Goal: Information Seeking & Learning: Find specific fact

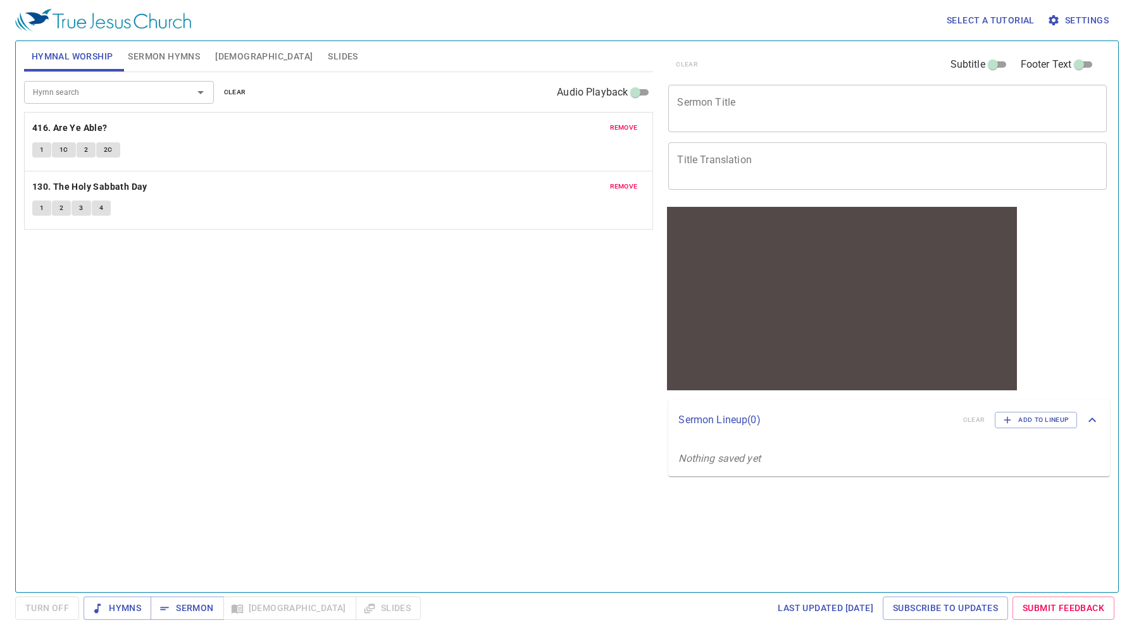
click at [236, 58] on span "[DEMOGRAPHIC_DATA]" at bounding box center [263, 57] width 97 height 16
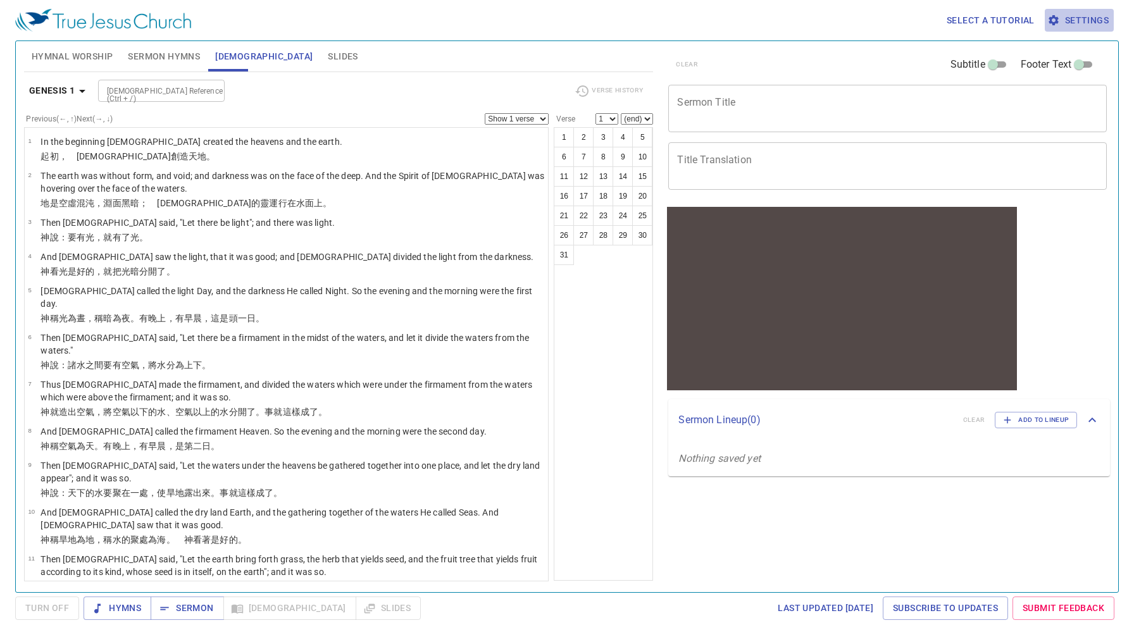
click at [1080, 13] on span "Settings" at bounding box center [1079, 21] width 59 height 16
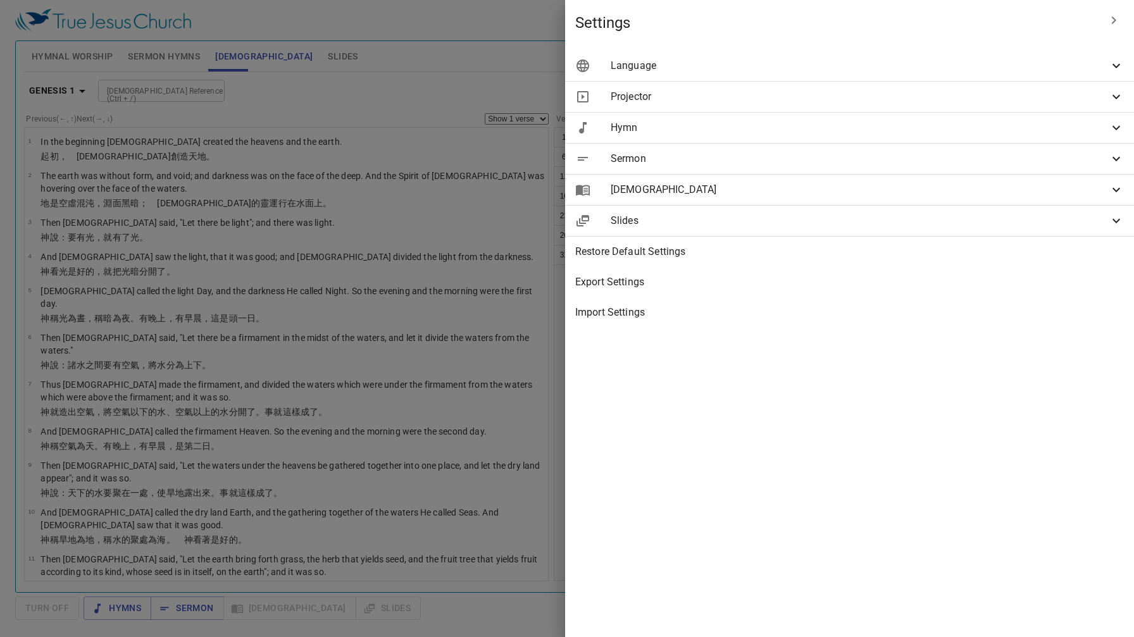
click at [1050, 65] on span "Language" at bounding box center [860, 65] width 498 height 15
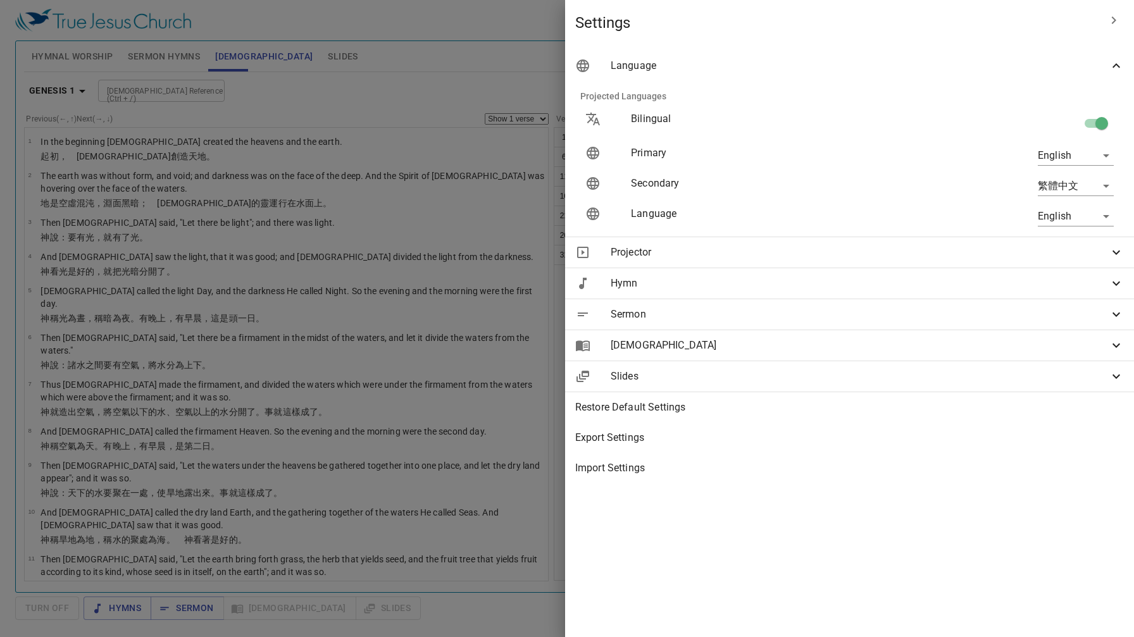
click at [1091, 121] on input "checkbox" at bounding box center [1101, 126] width 72 height 24
checkbox input "false"
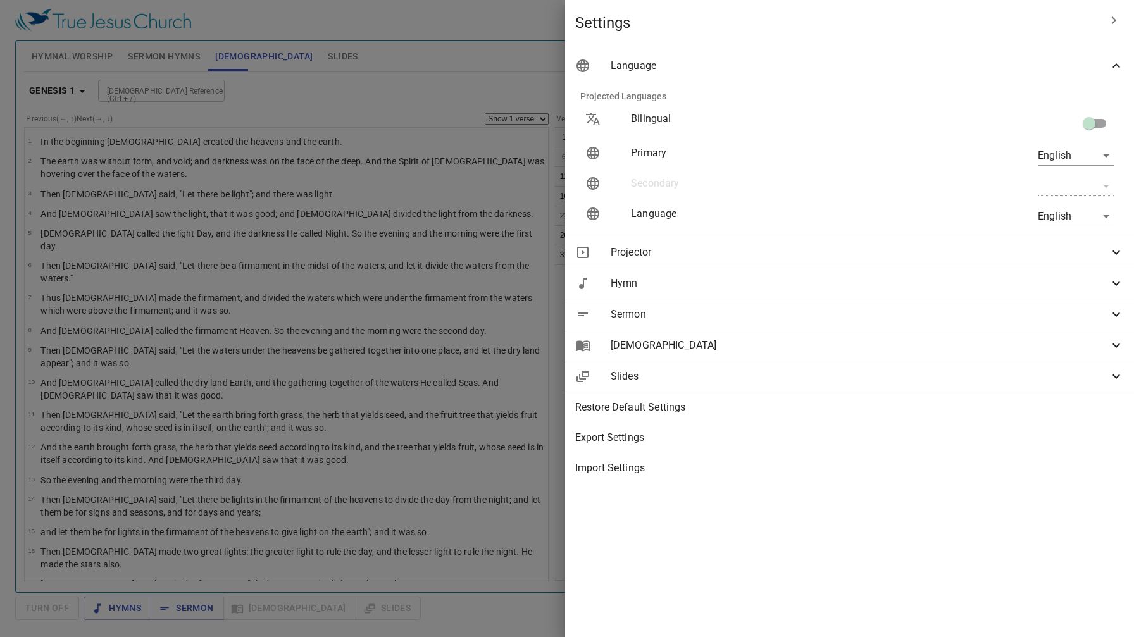
click at [152, 96] on div at bounding box center [567, 318] width 1134 height 637
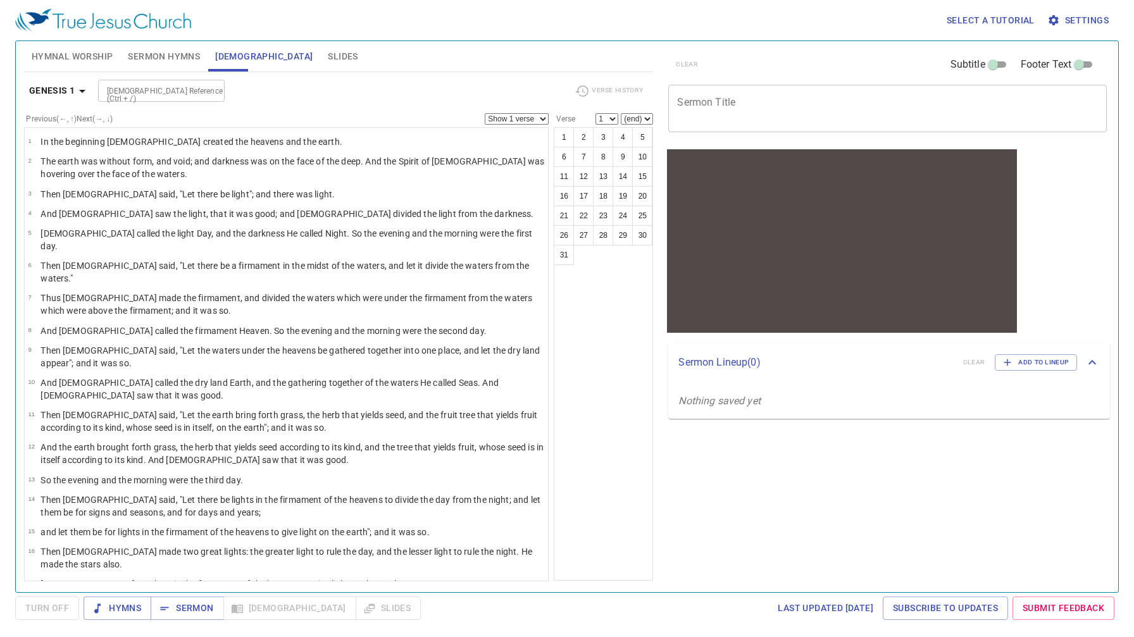
click at [140, 94] on input "[DEMOGRAPHIC_DATA] Reference (Ctrl + /)" at bounding box center [151, 91] width 98 height 15
type input "[PERSON_NAME] 4"
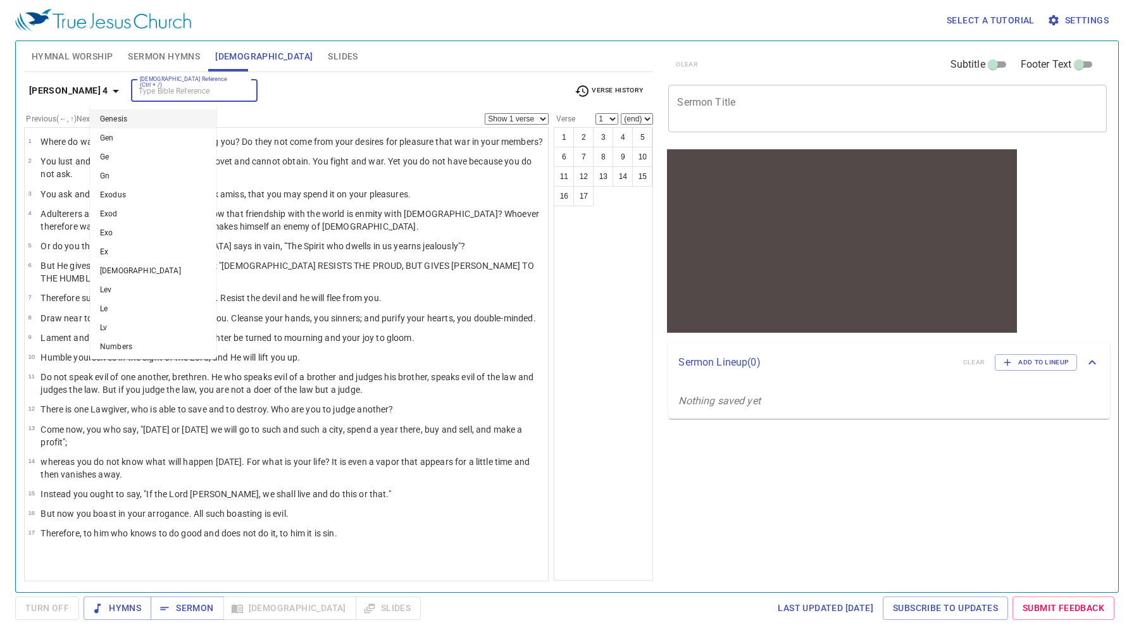
click at [177, 90] on input "[DEMOGRAPHIC_DATA] Reference (Ctrl + /)" at bounding box center [184, 91] width 98 height 15
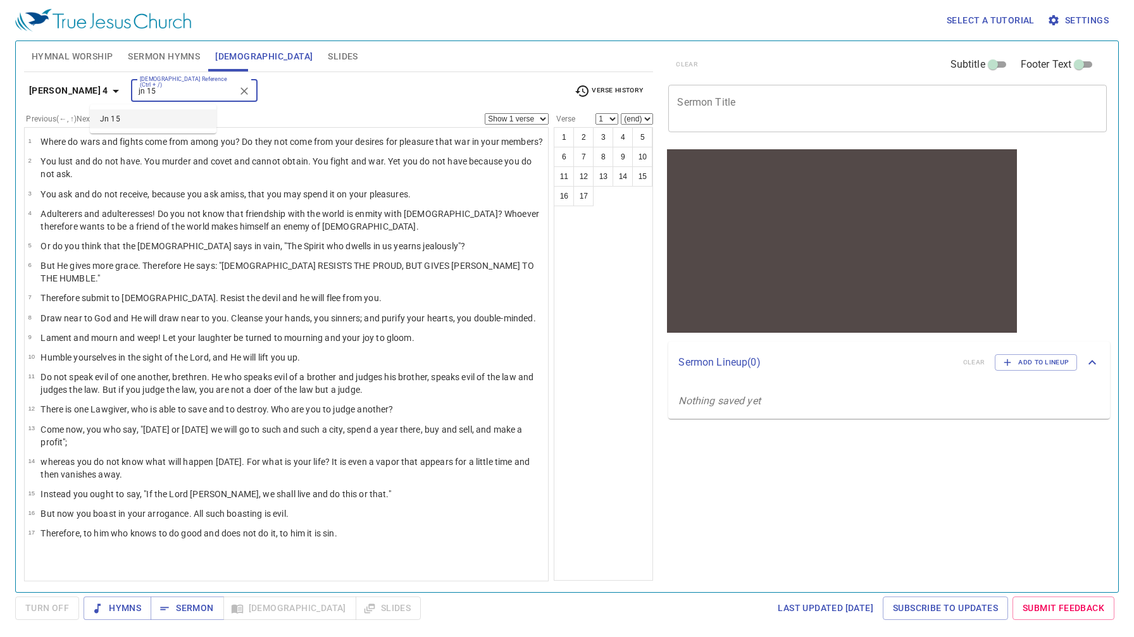
type input "jn 15"
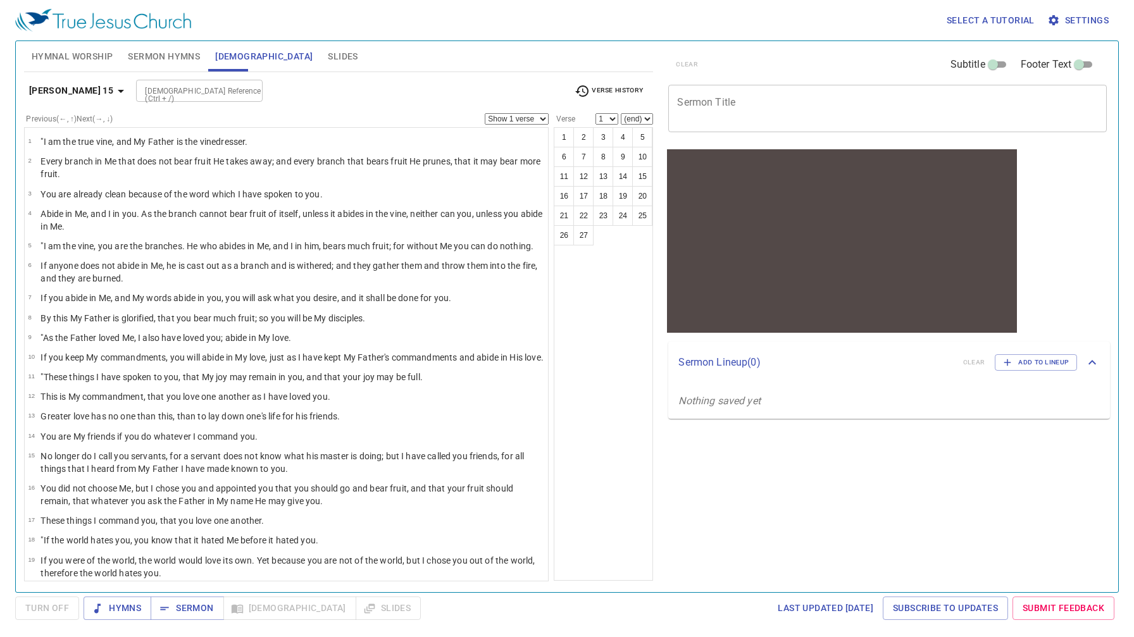
click at [168, 101] on div "[DEMOGRAPHIC_DATA] Reference (Ctrl + /)" at bounding box center [199, 91] width 127 height 22
type input "jn 14"
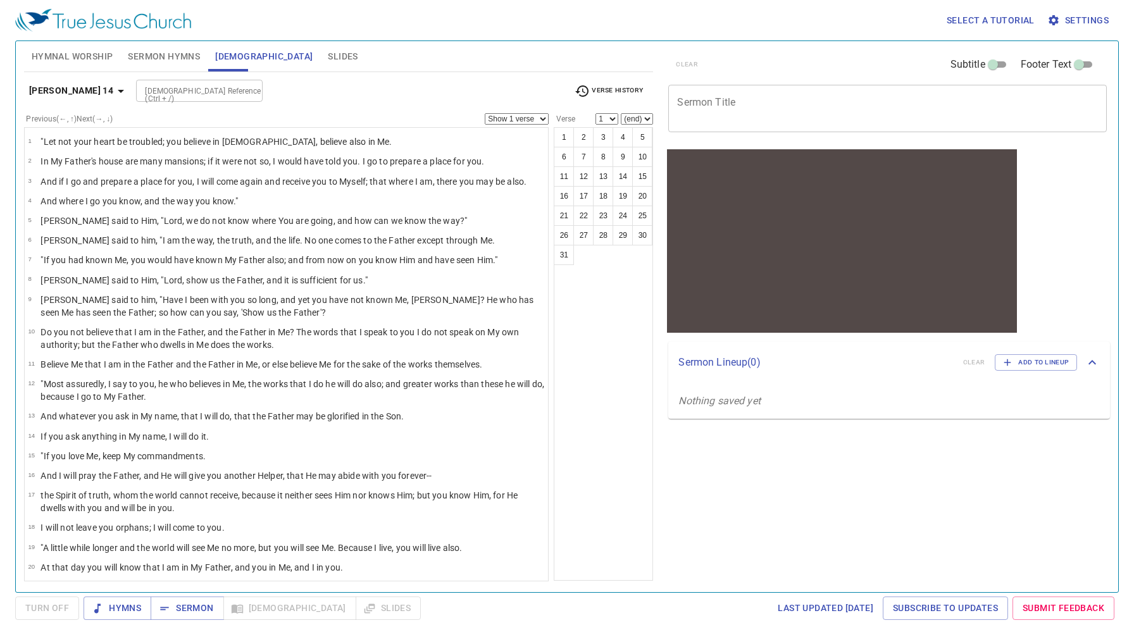
click at [631, 97] on span "Verse History" at bounding box center [608, 91] width 68 height 15
click at [595, 111] on b "Jn 15" at bounding box center [589, 111] width 23 height 13
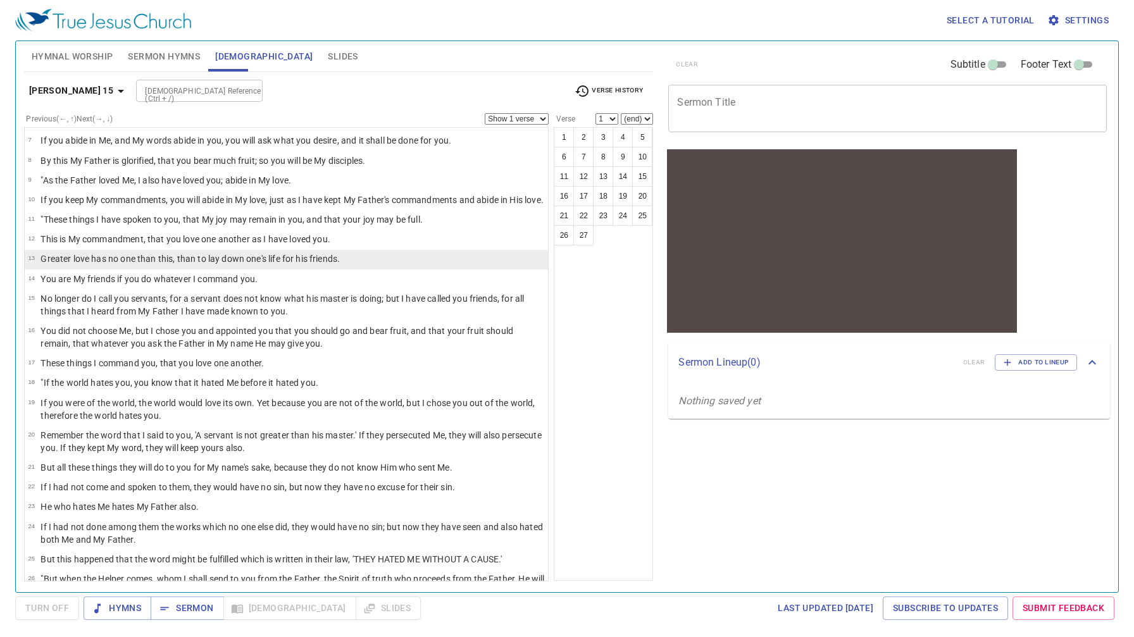
scroll to position [216, 0]
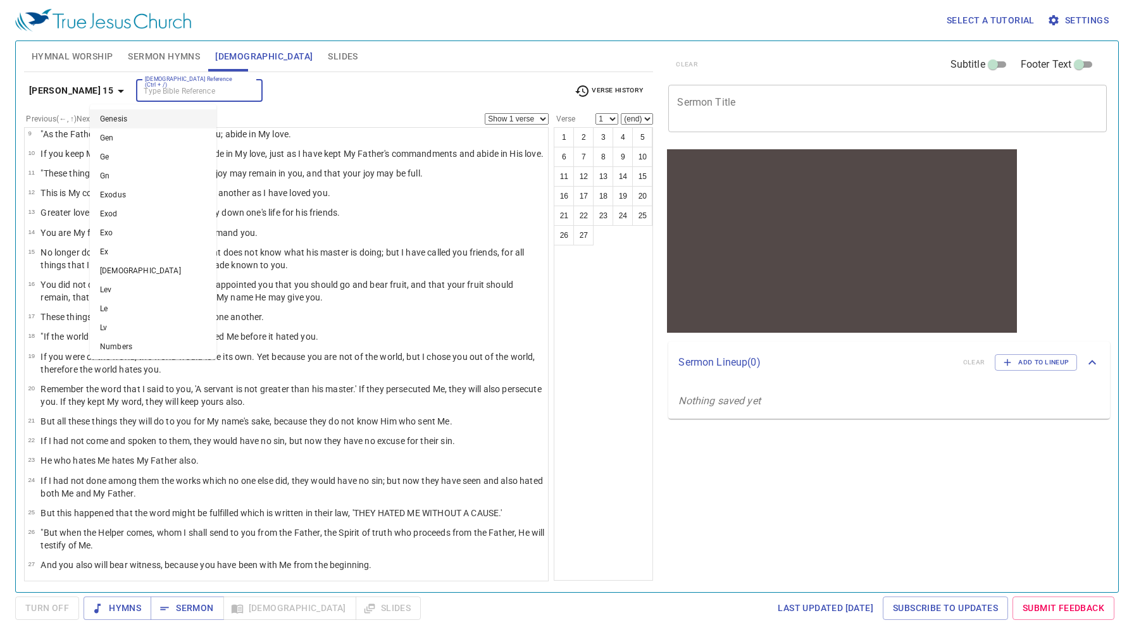
click at [170, 94] on input "[DEMOGRAPHIC_DATA] Reference (Ctrl + /)" at bounding box center [189, 91] width 98 height 15
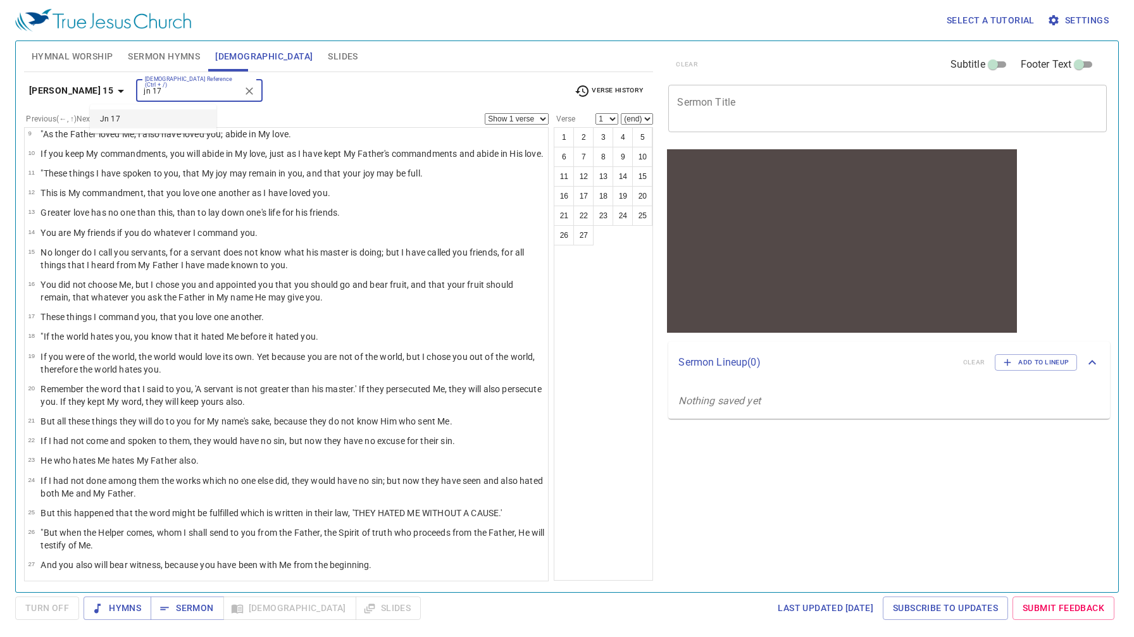
type input "jn 17"
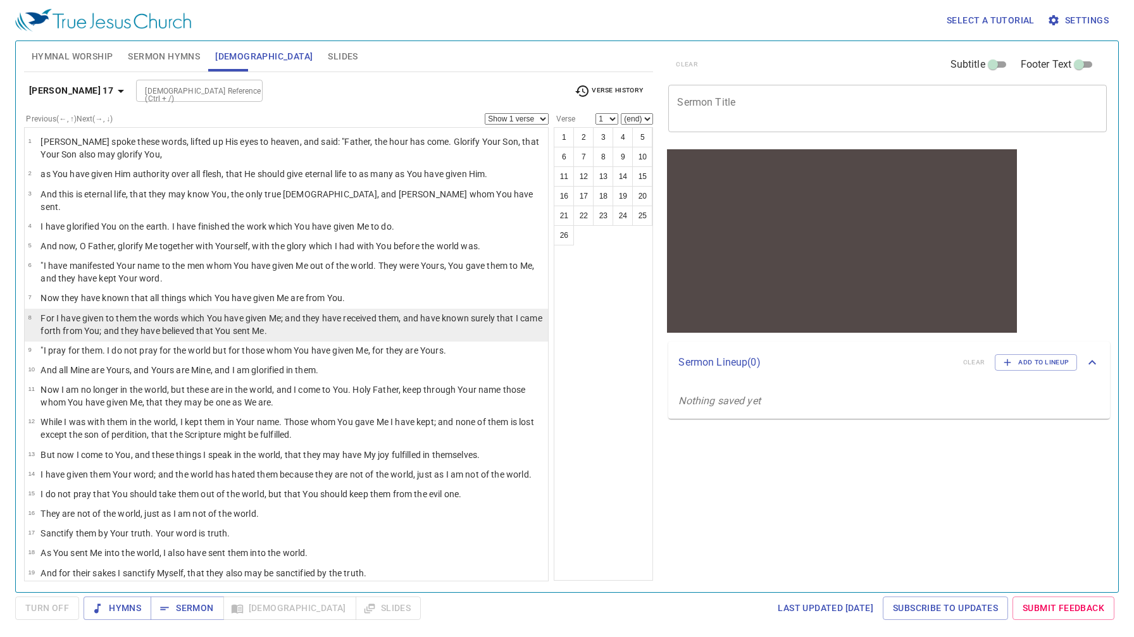
scroll to position [30, 0]
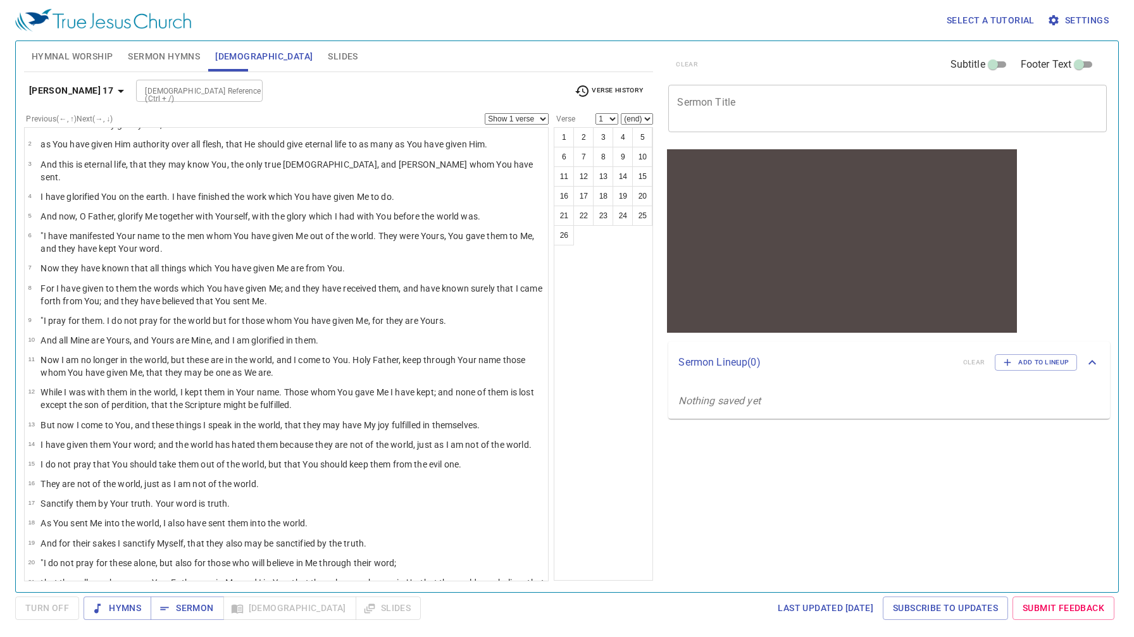
click at [212, 94] on div "[DEMOGRAPHIC_DATA] Reference (Ctrl + /)" at bounding box center [199, 91] width 127 height 22
type input "phil 3"
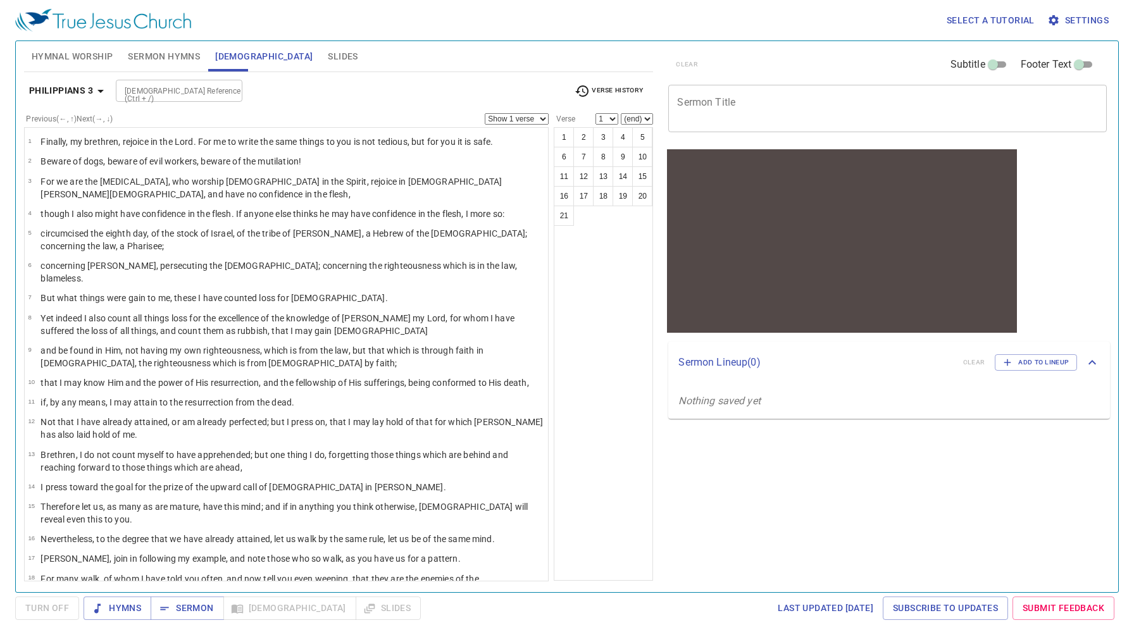
click at [142, 90] on input "[DEMOGRAPHIC_DATA] Reference (Ctrl + /)" at bounding box center [169, 91] width 98 height 15
type input "phil 4"
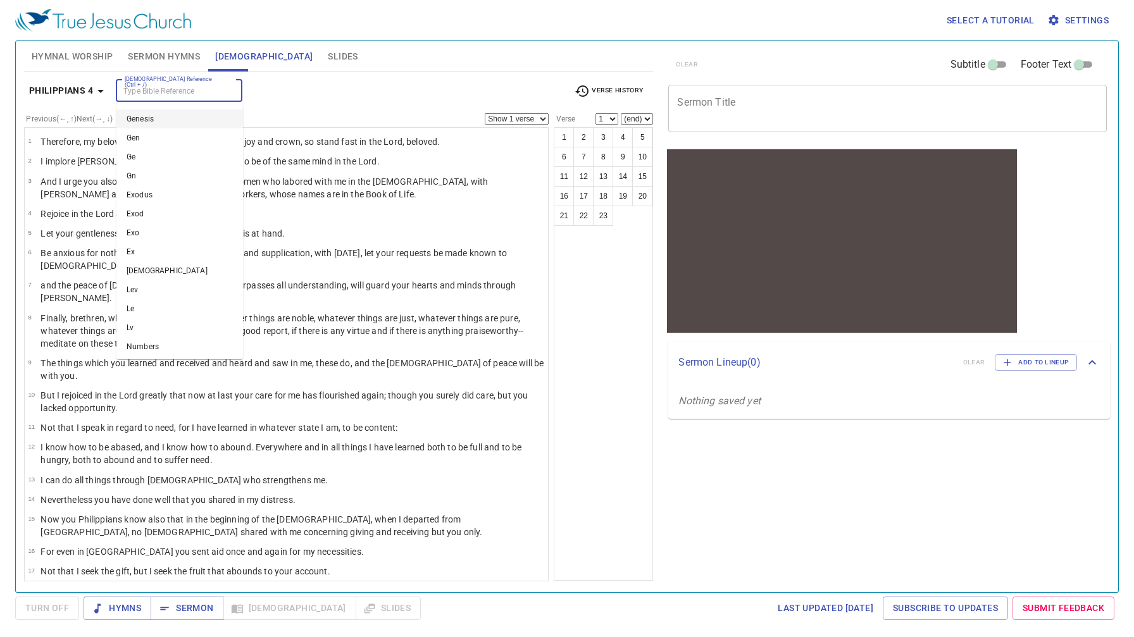
click at [212, 89] on input "[DEMOGRAPHIC_DATA] Reference (Ctrl + /)" at bounding box center [169, 91] width 98 height 15
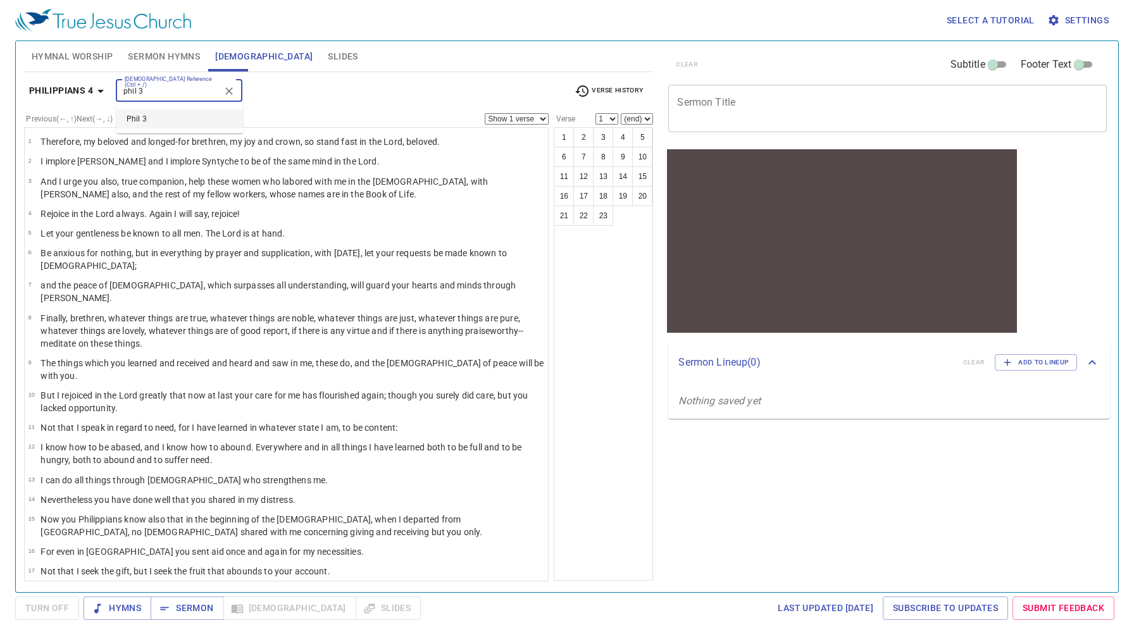
type input "phil 3"
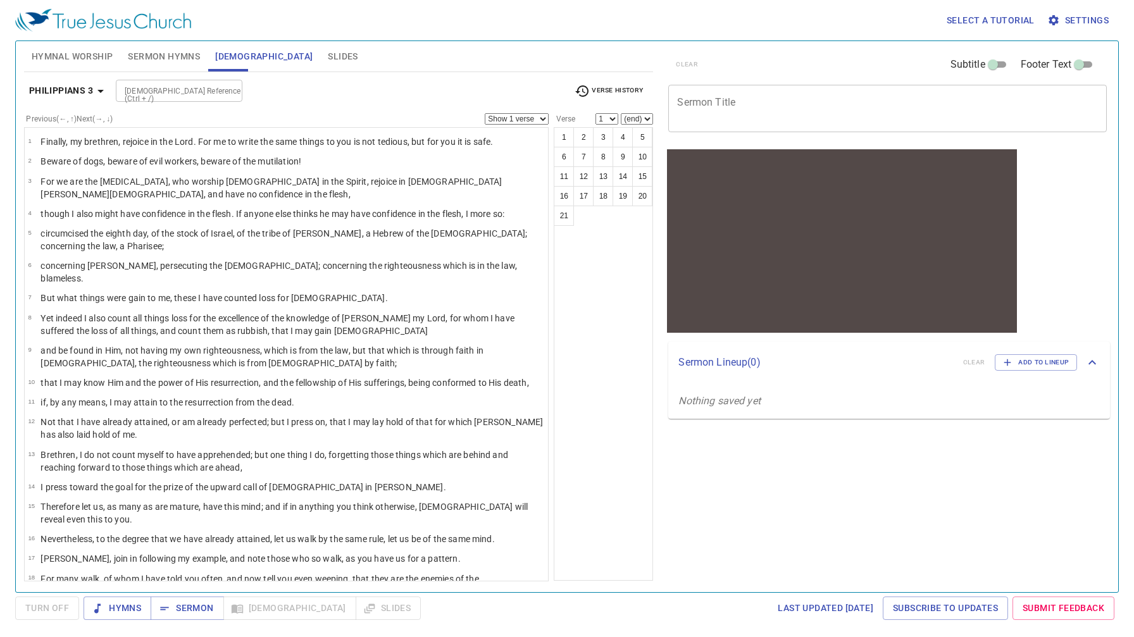
scroll to position [60, 0]
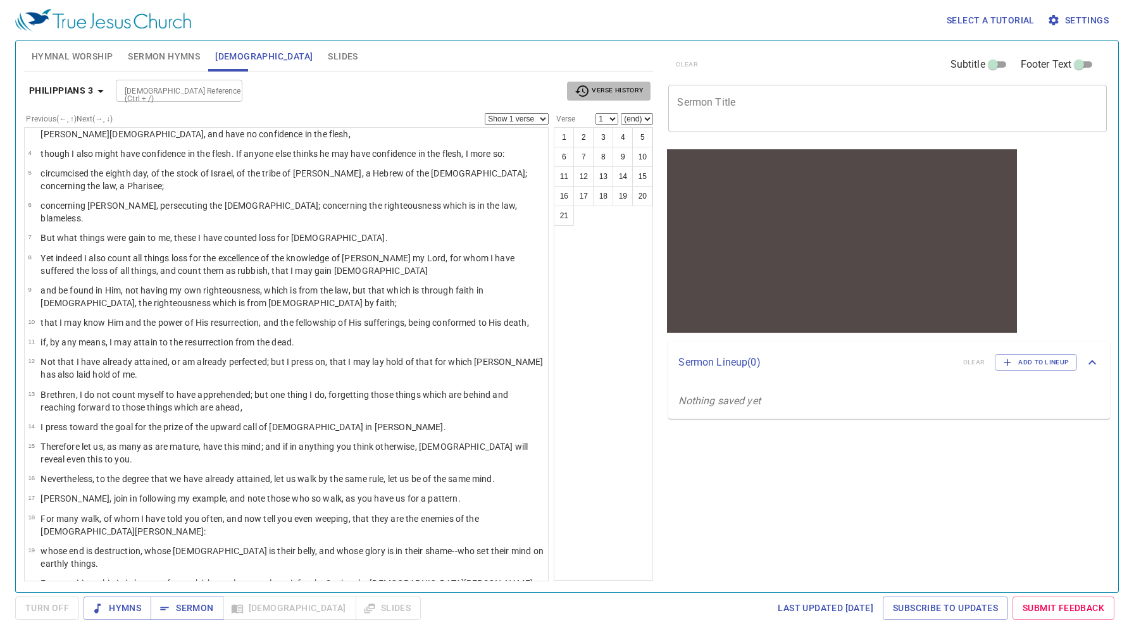
click at [604, 94] on span "Verse History" at bounding box center [608, 91] width 68 height 15
click at [586, 164] on li "Jn 15" at bounding box center [589, 172] width 44 height 20
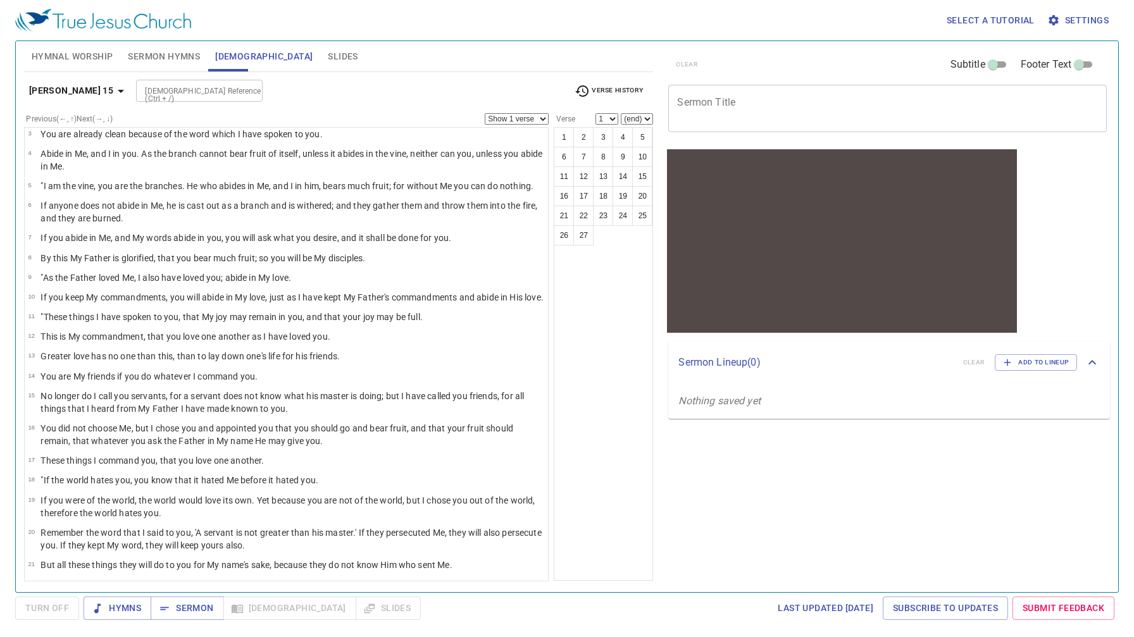
scroll to position [0, 0]
